Goal: Navigation & Orientation: Find specific page/section

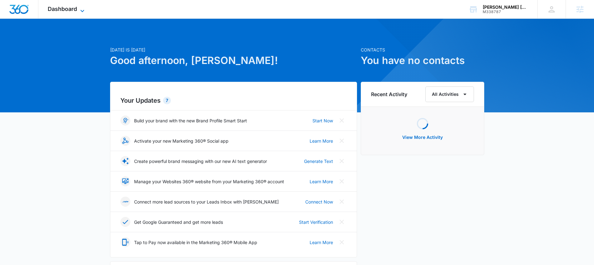
click at [63, 7] on span "Dashboard" at bounding box center [62, 9] width 29 height 7
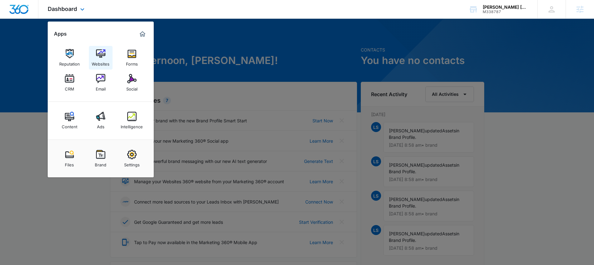
click at [99, 56] on img at bounding box center [100, 53] width 9 height 9
